Goal: Task Accomplishment & Management: Manage account settings

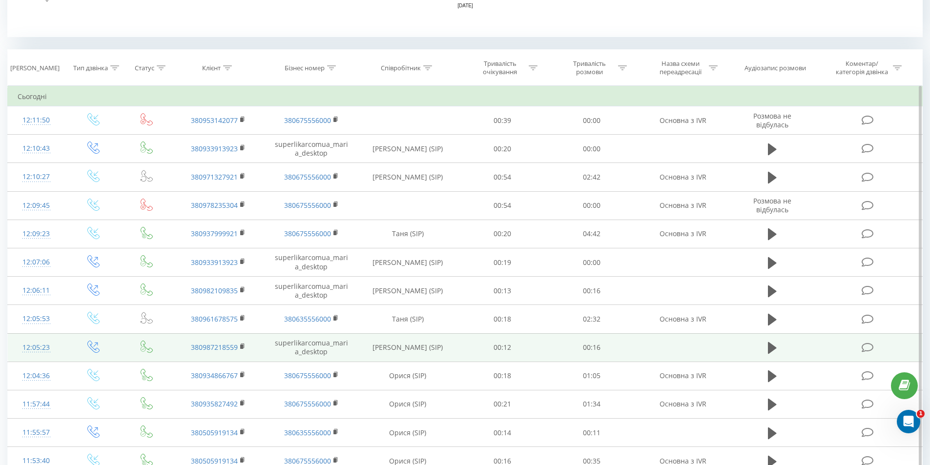
scroll to position [391, 0]
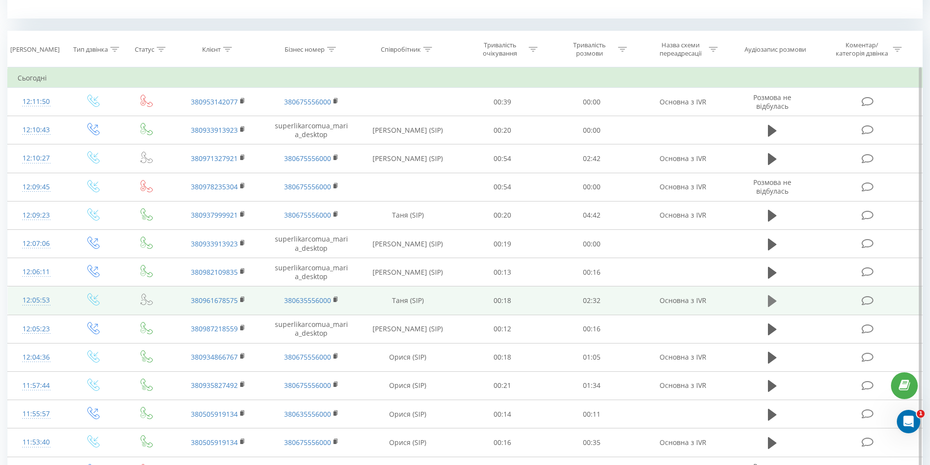
click at [767, 302] on button at bounding box center [772, 301] width 15 height 15
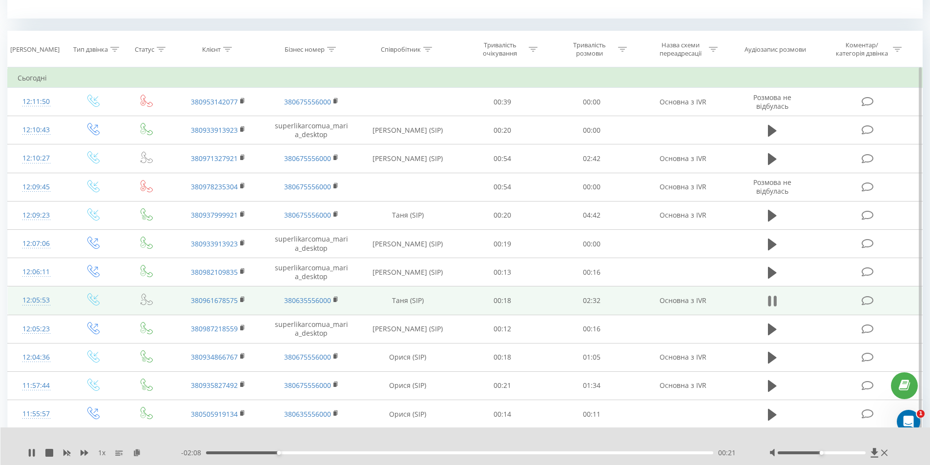
click at [777, 300] on button at bounding box center [772, 301] width 15 height 15
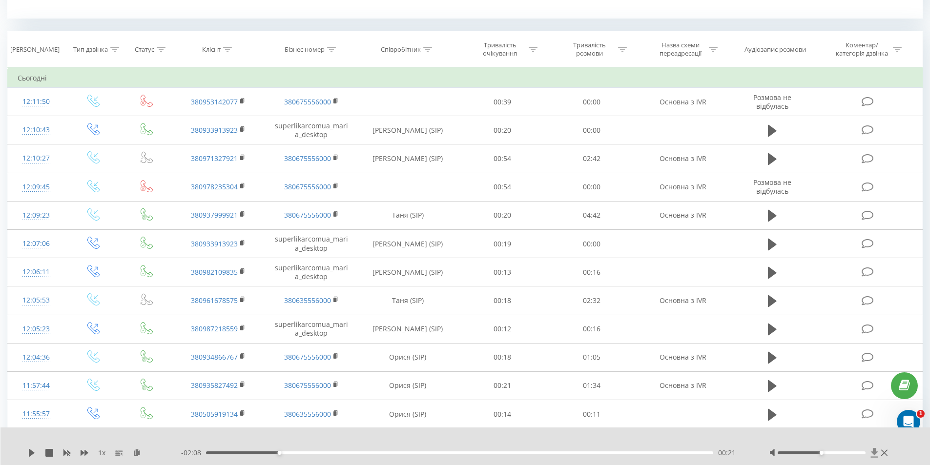
drag, startPoint x: 866, startPoint y: 301, endPoint x: 876, endPoint y: 452, distance: 151.7
click at [876, 452] on icon at bounding box center [874, 452] width 7 height 9
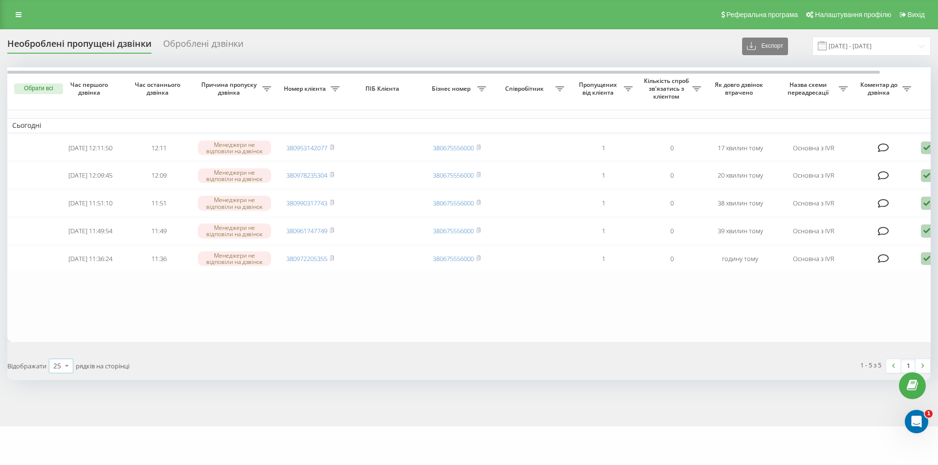
drag, startPoint x: 59, startPoint y: 375, endPoint x: 54, endPoint y: 357, distance: 19.2
click at [59, 371] on div "25" at bounding box center [57, 366] width 8 height 10
click at [44, 315] on table "Сьогодні [DATE] 12:11:50 12:11 Менеджери не відповіли на дзвінок 380953142077 3…" at bounding box center [495, 204] width 977 height 274
click at [930, 267] on div "Необроблені пропущені дзвінки Оброблені дзвінки Експорт .csv .xlsx 22.08.2025 -…" at bounding box center [469, 228] width 938 height 398
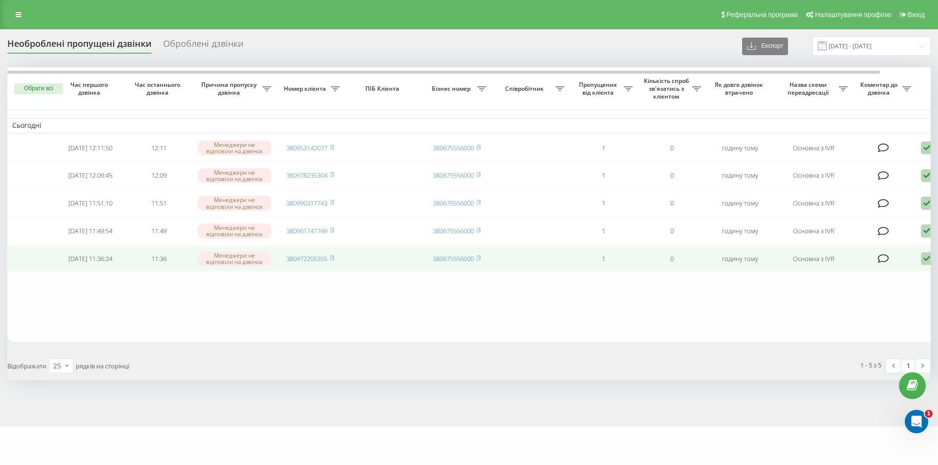
click at [923, 266] on icon at bounding box center [927, 258] width 12 height 13
click at [838, 279] on span "Не вдалося зв'язатися" at bounding box center [838, 274] width 75 height 9
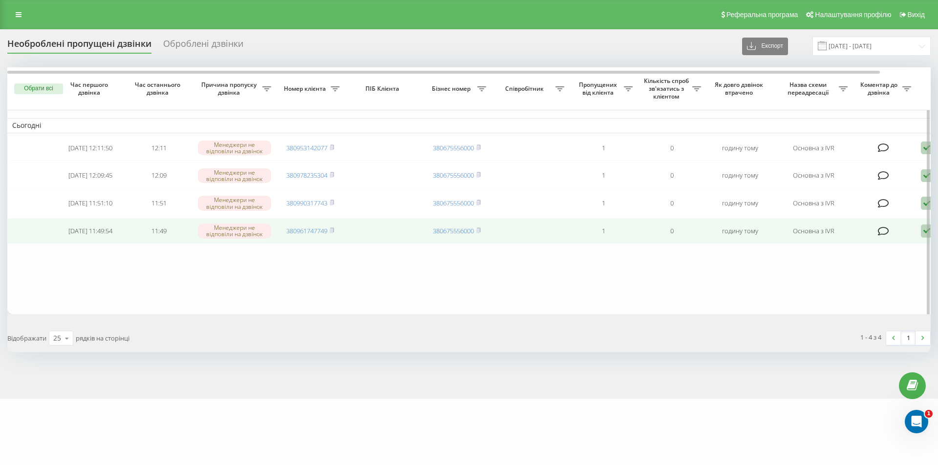
click at [922, 238] on icon at bounding box center [927, 231] width 12 height 13
click at [869, 252] on span "Не вдалося зв'язатися" at bounding box center [838, 246] width 75 height 9
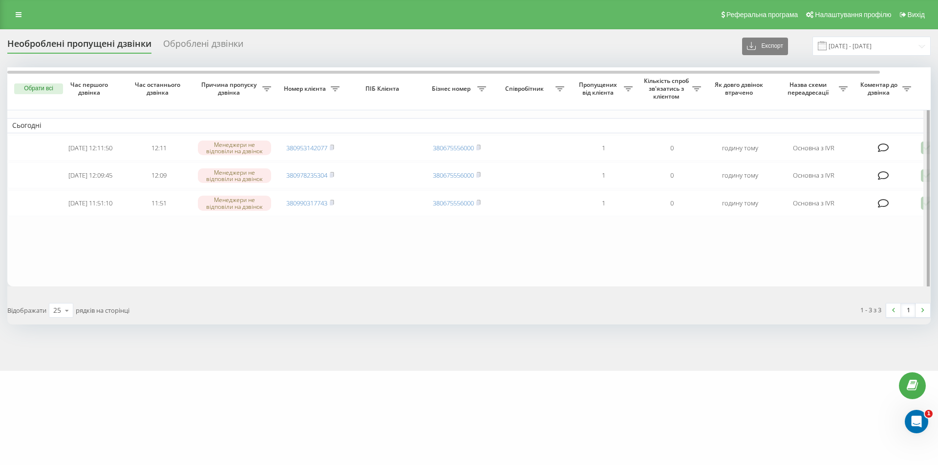
click at [924, 208] on div at bounding box center [926, 179] width 7 height 224
click at [924, 207] on div at bounding box center [926, 179] width 7 height 224
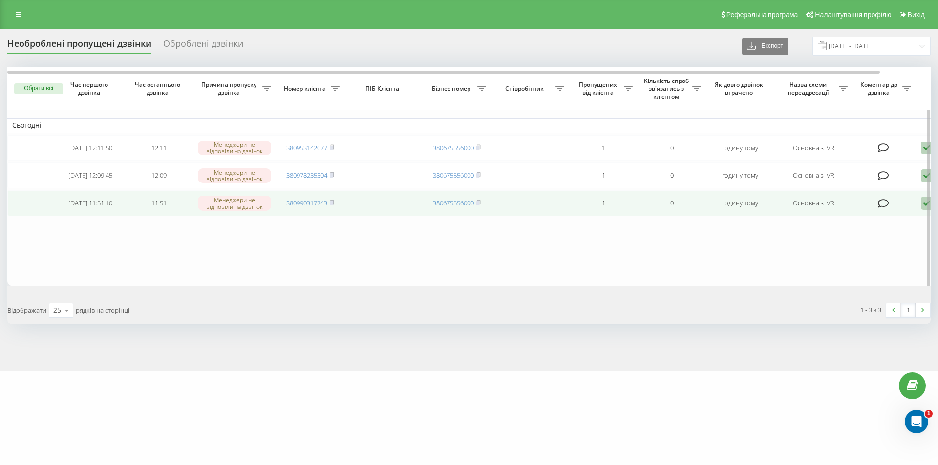
click at [922, 210] on icon at bounding box center [927, 203] width 12 height 13
click at [914, 241] on span "Зв'язався з клієнтом за допомогою іншого каналу" at bounding box center [884, 236] width 167 height 9
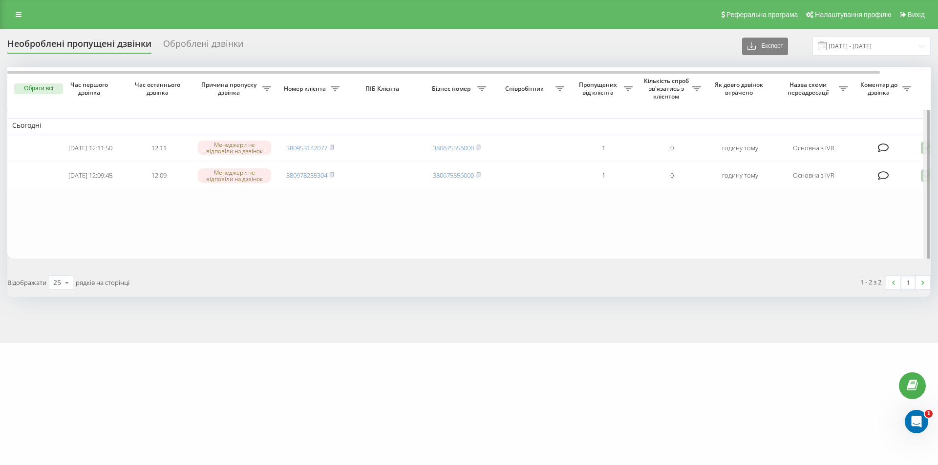
click at [926, 178] on div at bounding box center [926, 164] width 7 height 194
click at [924, 179] on div at bounding box center [926, 164] width 7 height 194
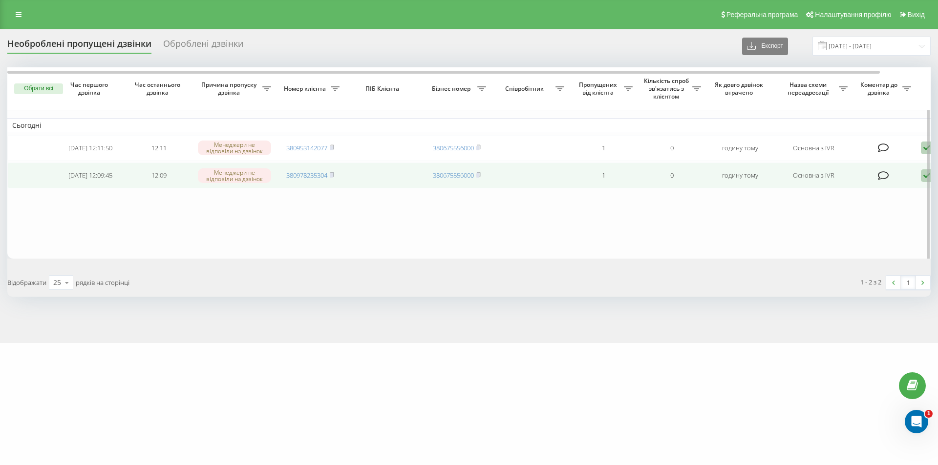
click at [921, 177] on icon at bounding box center [927, 175] width 12 height 13
click at [841, 213] on span "Зв'язався з клієнтом за допомогою іншого каналу" at bounding box center [884, 208] width 167 height 9
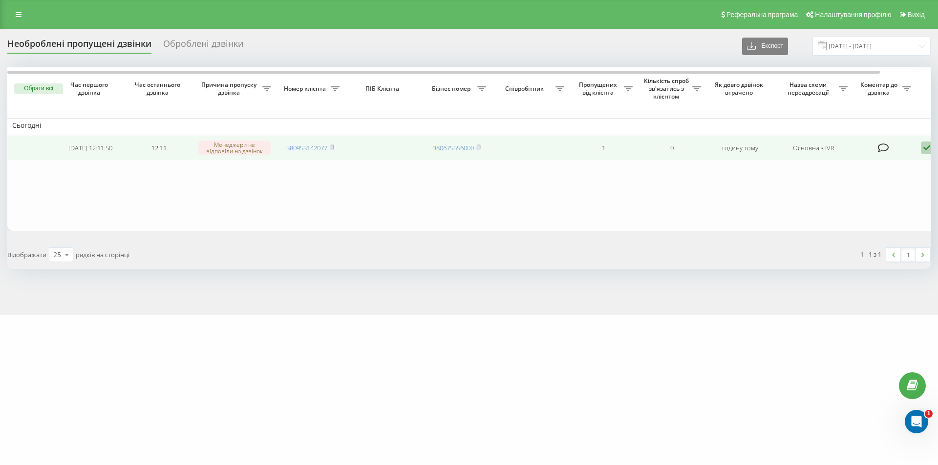
click at [926, 150] on icon at bounding box center [927, 148] width 12 height 13
click at [834, 185] on span "Зв'язався з клієнтом за допомогою іншого каналу" at bounding box center [884, 180] width 167 height 9
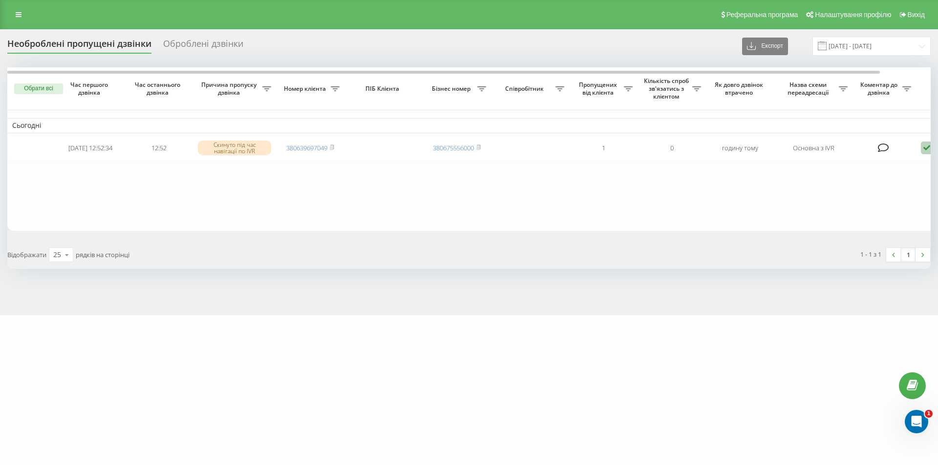
drag, startPoint x: 49, startPoint y: 370, endPoint x: 55, endPoint y: 367, distance: 6.8
click at [50, 370] on div "superlikar.com.ua Проекти superlikar.com.ua Дашборд Центр звернень Журнал дзвін…" at bounding box center [469, 232] width 938 height 465
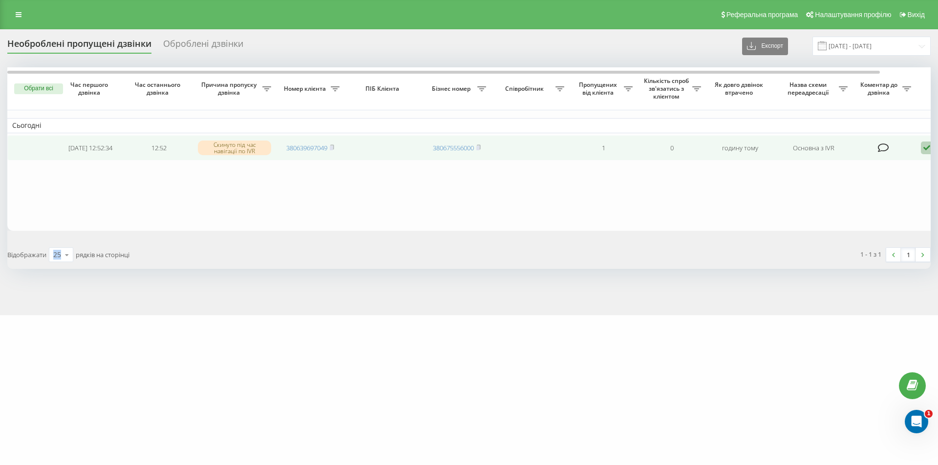
click at [924, 151] on icon at bounding box center [927, 148] width 12 height 13
click at [820, 165] on span "Не вдалося зв'язатися" at bounding box center [838, 163] width 75 height 9
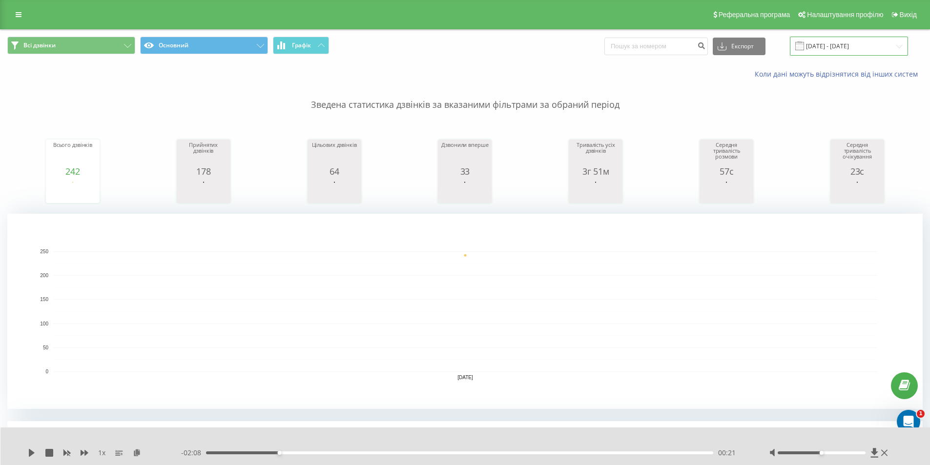
click at [902, 46] on input "[DATE] - [DATE]" at bounding box center [849, 46] width 118 height 19
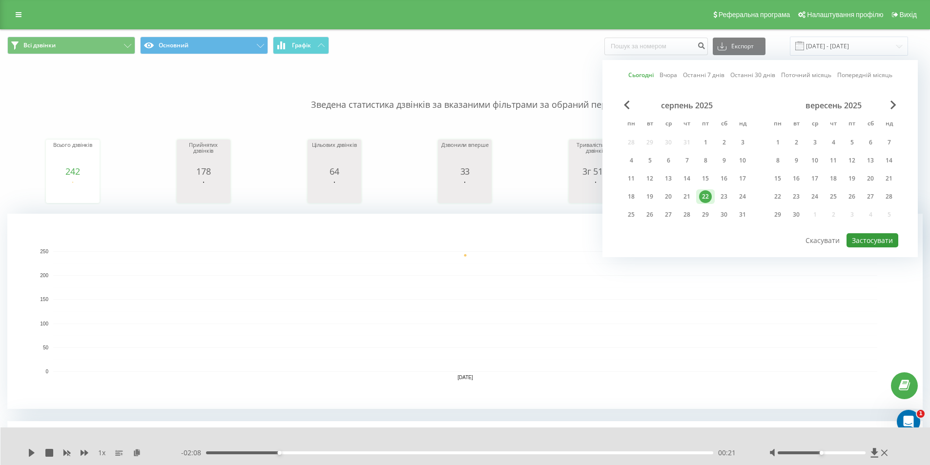
click at [864, 243] on button "Застосувати" at bounding box center [873, 240] width 52 height 14
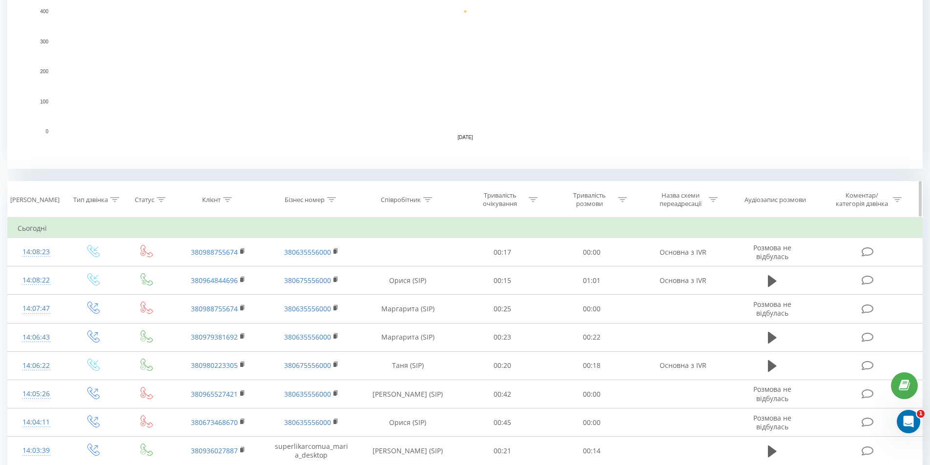
scroll to position [244, 0]
